Goal: Information Seeking & Learning: Learn about a topic

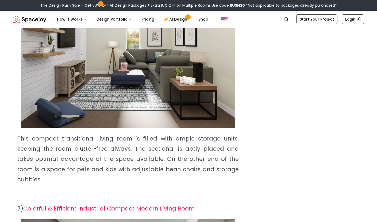
scroll to position [1379, 0]
